Goal: Transaction & Acquisition: Register for event/course

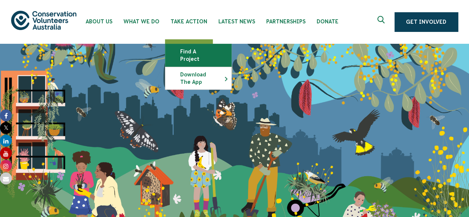
click at [193, 55] on link "Find a project" at bounding box center [198, 55] width 66 height 22
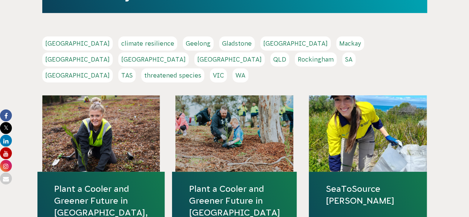
click at [289, 52] on link "QLD" at bounding box center [279, 59] width 19 height 14
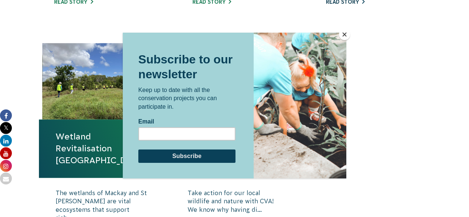
scroll to position [482, 0]
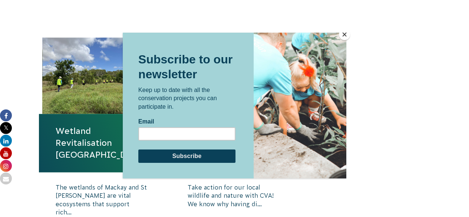
click at [344, 36] on button "Close" at bounding box center [344, 34] width 11 height 11
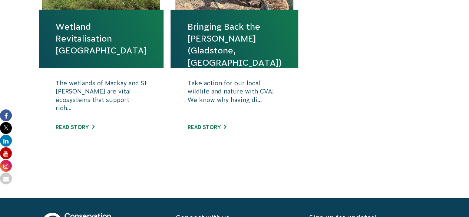
scroll to position [593, 0]
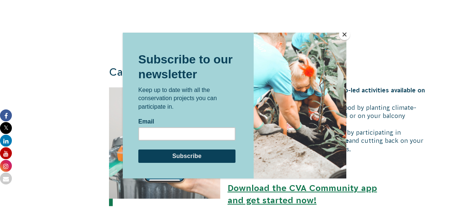
scroll to position [668, 0]
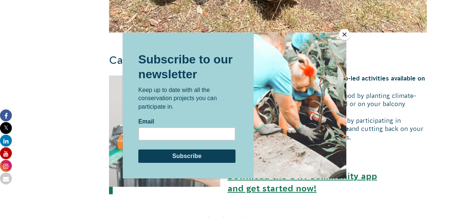
click at [343, 36] on button "Close" at bounding box center [344, 34] width 11 height 11
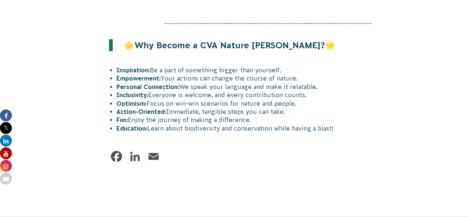
scroll to position [853, 0]
